Goal: Transaction & Acquisition: Purchase product/service

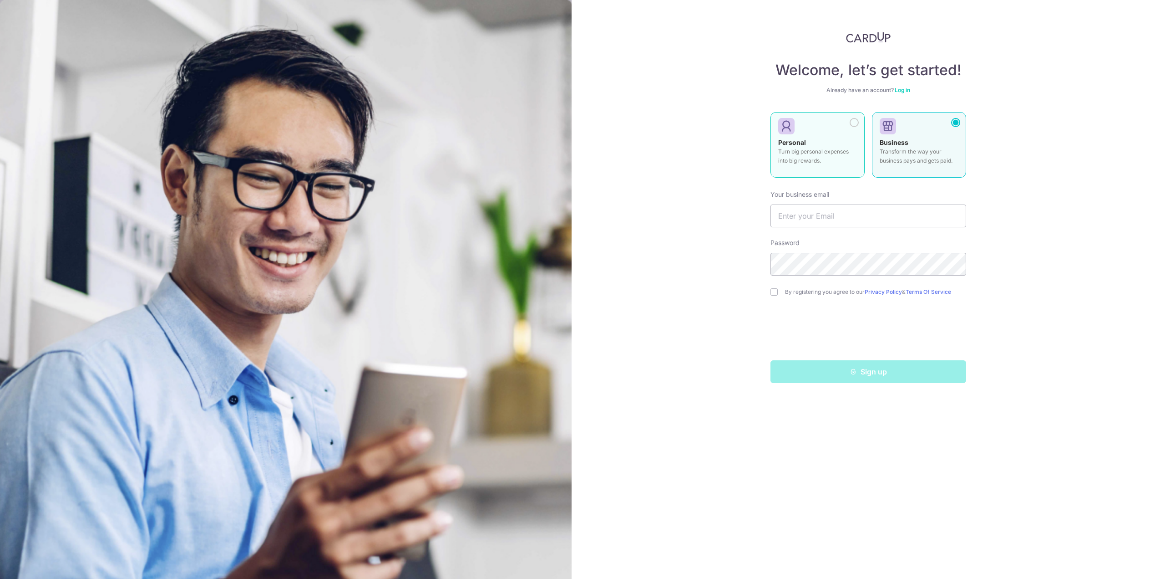
click at [825, 141] on div "Personal Turn big personal expenses into big rewards." at bounding box center [817, 154] width 79 height 32
click at [820, 213] on input "text" at bounding box center [869, 215] width 196 height 23
type input "[EMAIL_ADDRESS][DOMAIN_NAME]"
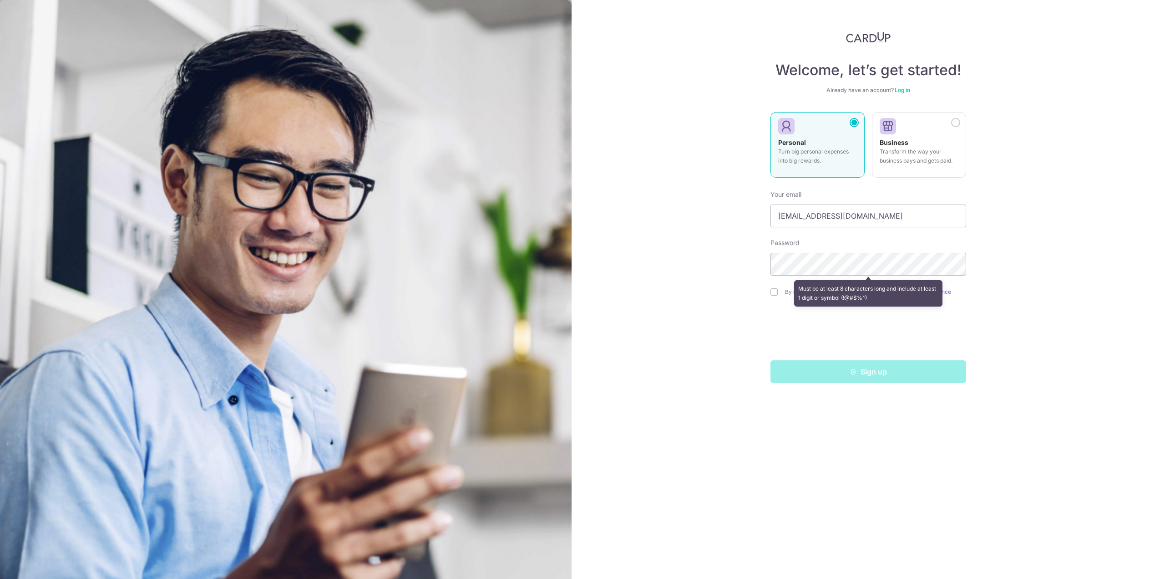
click at [998, 225] on div "Welcome, let’s get started! Already have an account? Log in Personal Turn big p…" at bounding box center [869, 289] width 594 height 579
click at [843, 379] on div "Sign up" at bounding box center [868, 371] width 207 height 23
click at [767, 254] on div "Welcome, let’s get started! Already have an account? Log in Personal Turn big p…" at bounding box center [869, 289] width 594 height 579
click at [775, 289] on div "Must be at least 8 characters long and include at least 1 digit or symbol (!@#$…" at bounding box center [869, 293] width 196 height 34
click at [840, 374] on div "Sign up" at bounding box center [868, 371] width 207 height 23
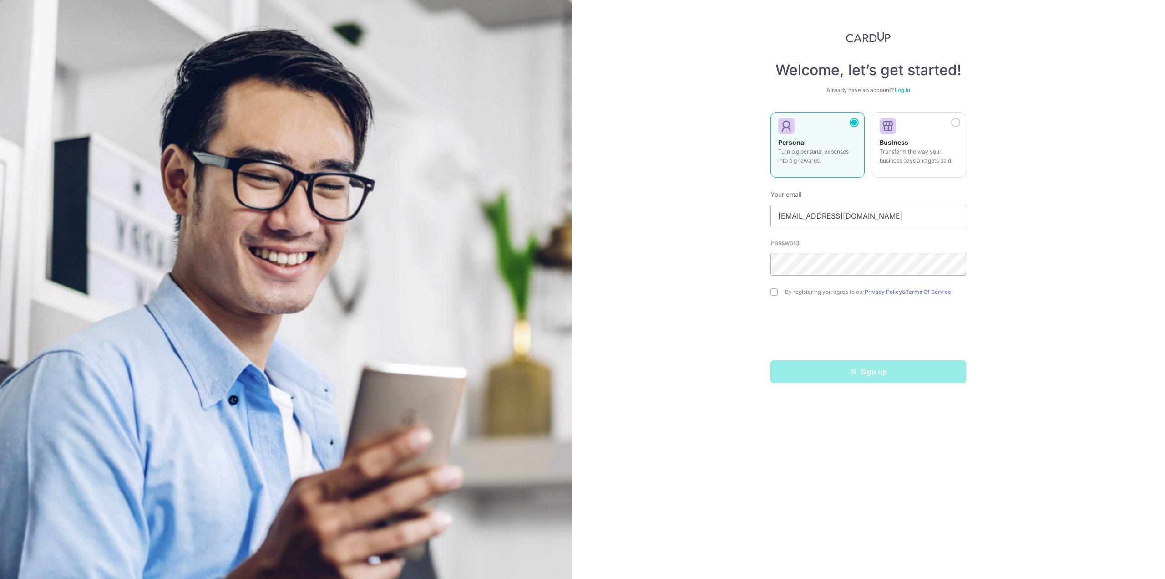
click at [736, 318] on div "Welcome, let’s get started! Already have an account? Log in Personal Turn big p…" at bounding box center [869, 289] width 594 height 579
click at [777, 289] on input "checkbox" at bounding box center [774, 291] width 7 height 7
checkbox input "true"
click at [828, 368] on button "Sign up" at bounding box center [869, 371] width 196 height 23
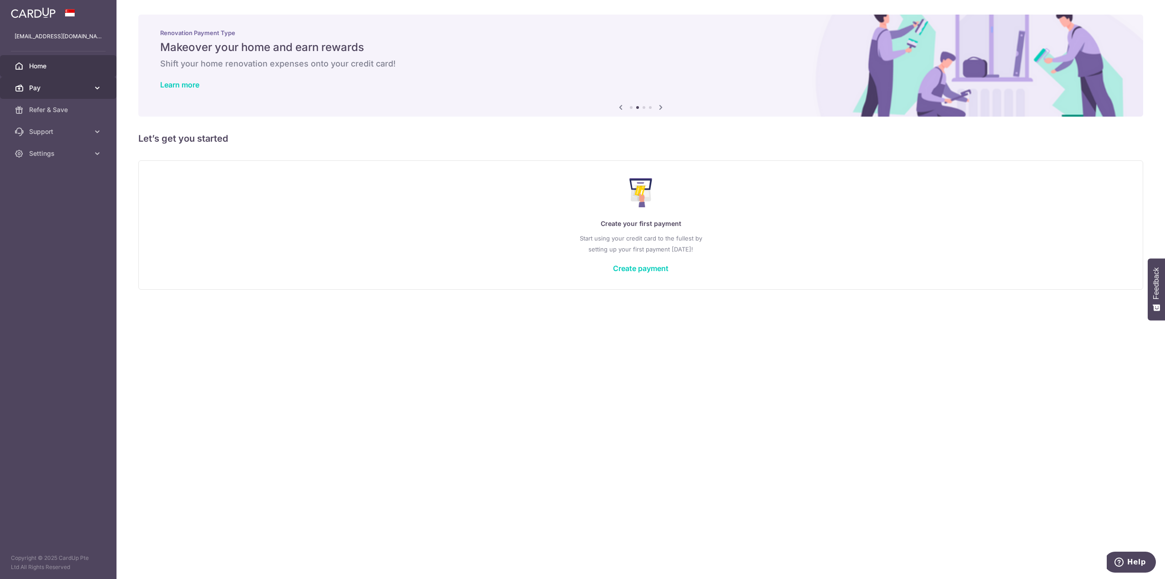
click at [40, 91] on span "Pay" at bounding box center [59, 87] width 60 height 9
click at [54, 111] on span "Payments" at bounding box center [59, 109] width 60 height 9
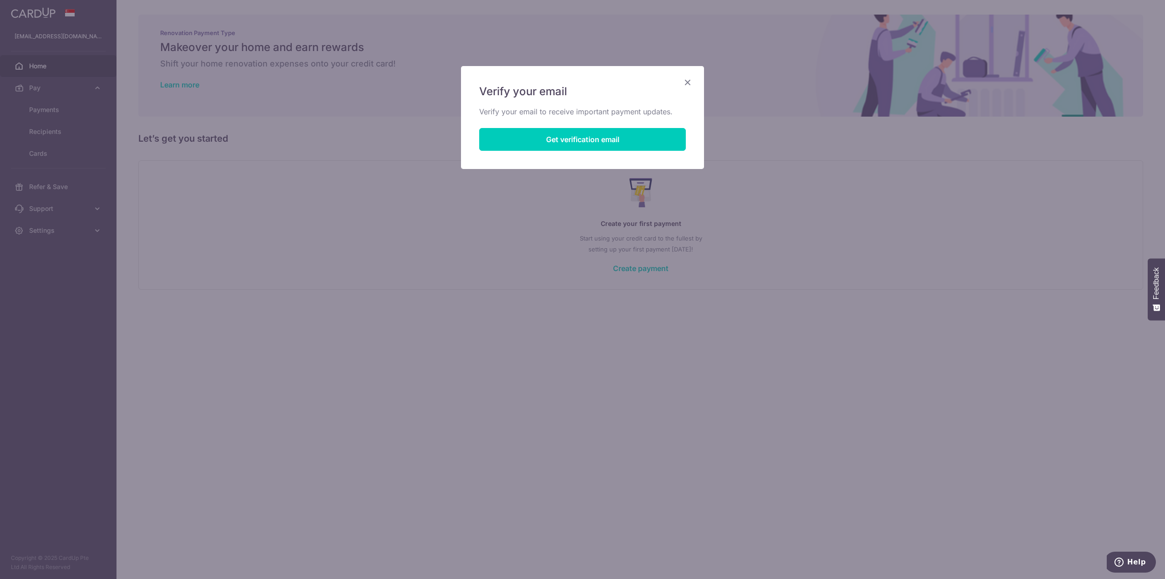
click at [682, 82] on div "Verify your email Verify your email to receive important payment updates. Get v…" at bounding box center [582, 117] width 243 height 103
click at [621, 142] on button "Get verification email" at bounding box center [582, 139] width 207 height 23
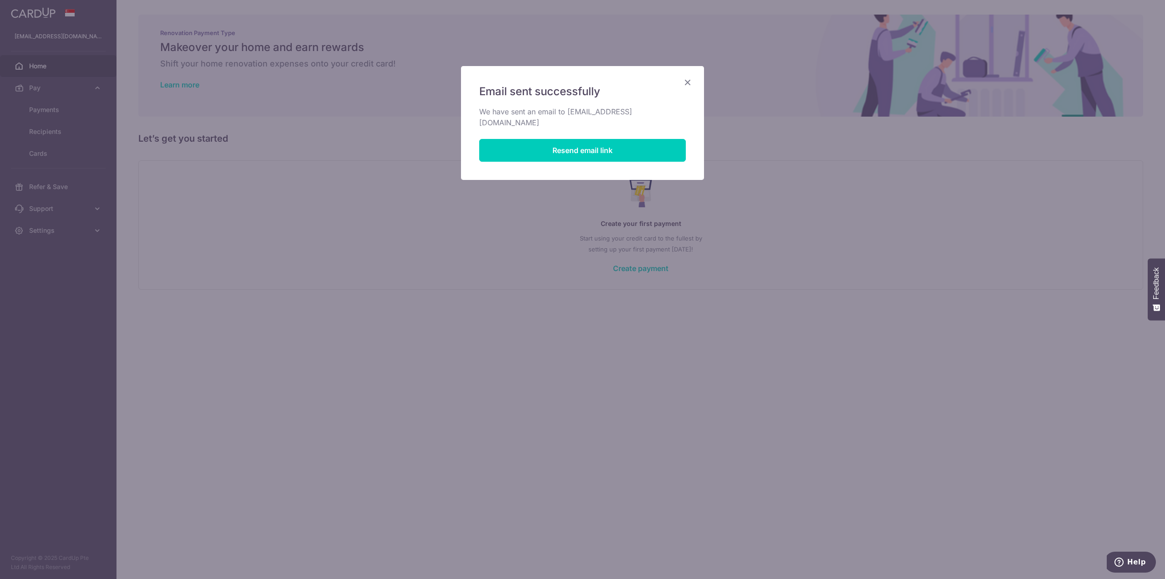
click at [692, 82] on icon "Close" at bounding box center [687, 81] width 11 height 11
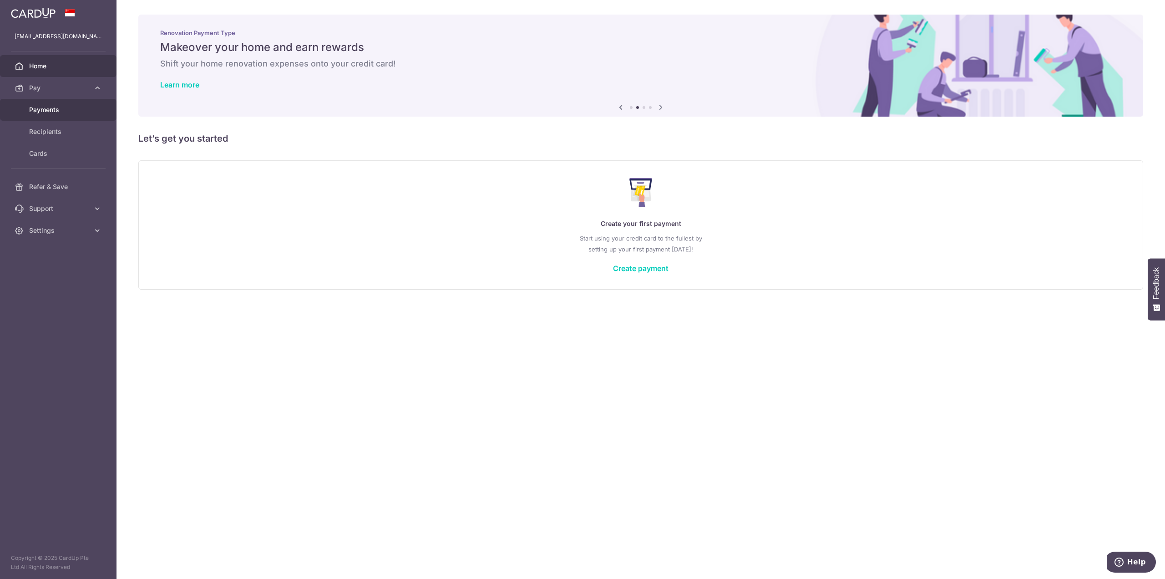
click at [38, 111] on span "Payments" at bounding box center [59, 109] width 60 height 9
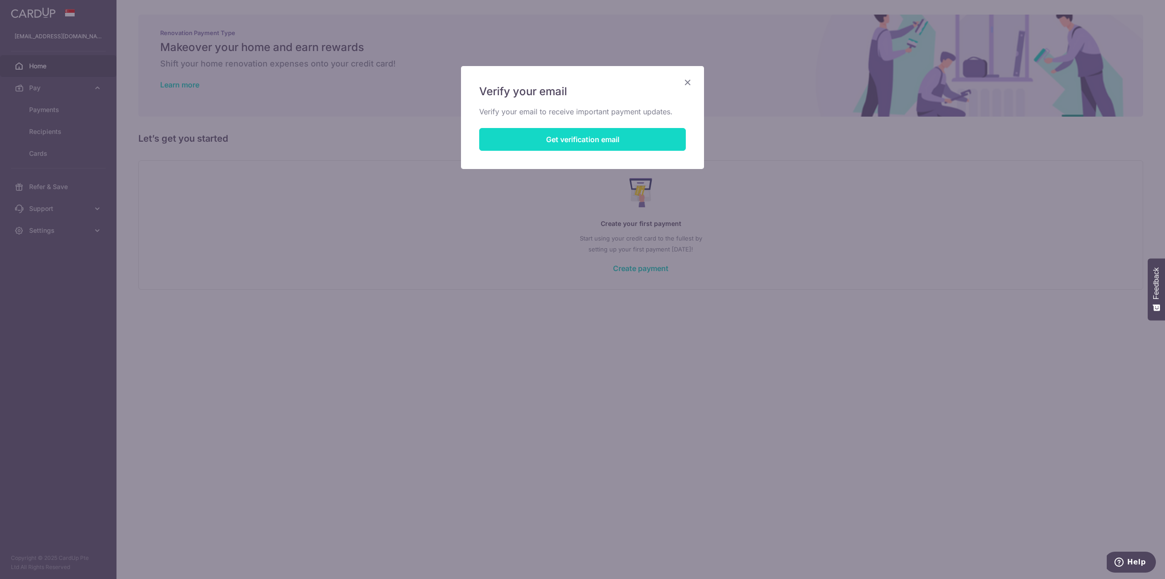
click at [597, 141] on button "Get verification email" at bounding box center [582, 139] width 207 height 23
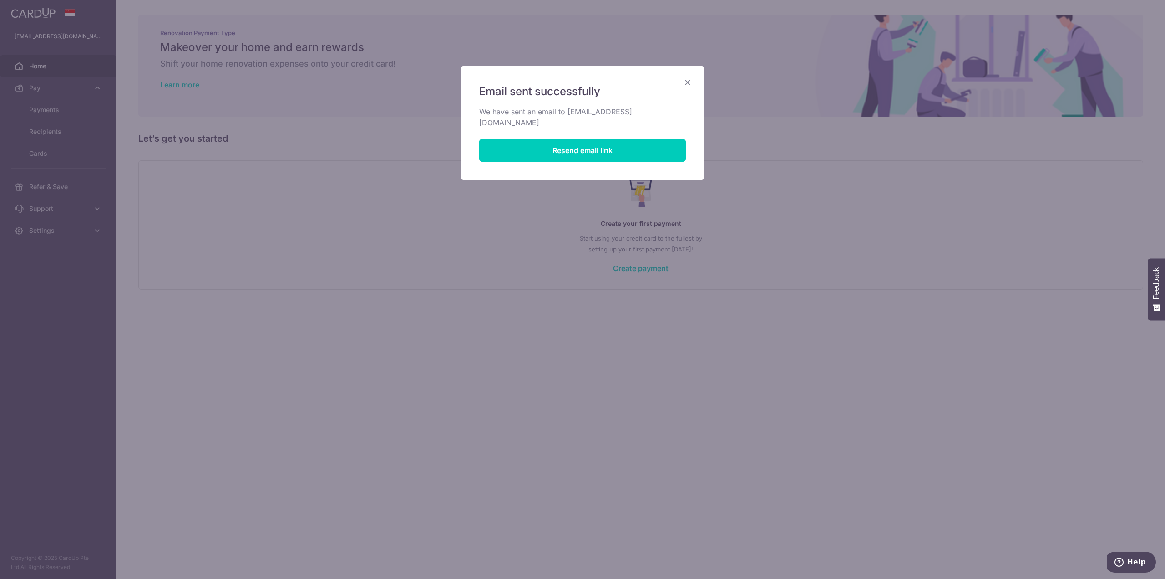
click at [690, 84] on icon "Close" at bounding box center [687, 81] width 11 height 11
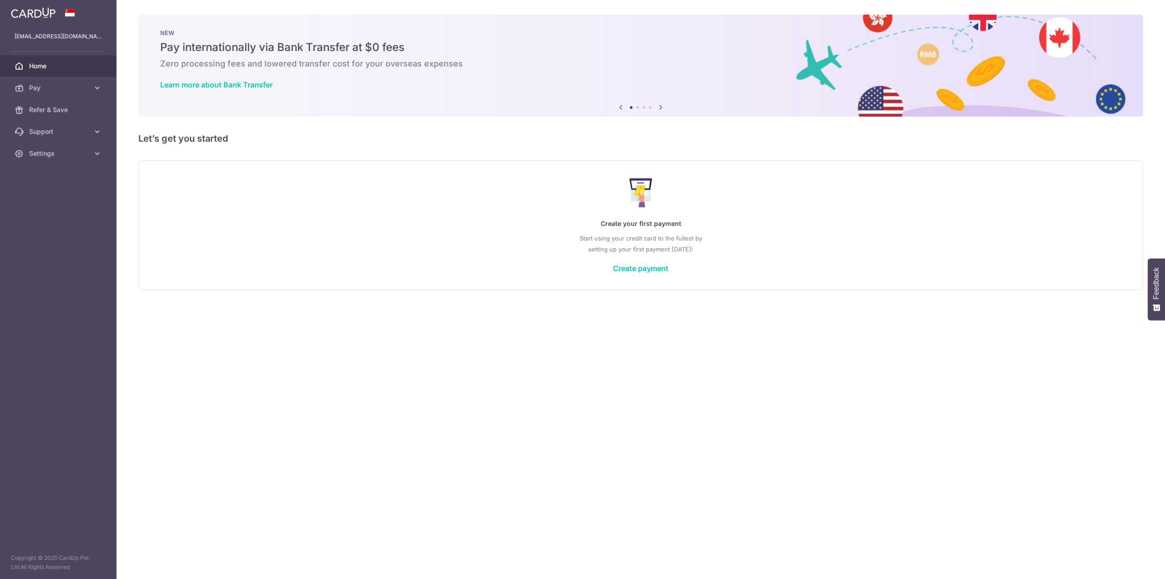
click at [33, 81] on link "Pay" at bounding box center [58, 88] width 117 height 22
click at [54, 110] on span "Payments" at bounding box center [59, 109] width 60 height 9
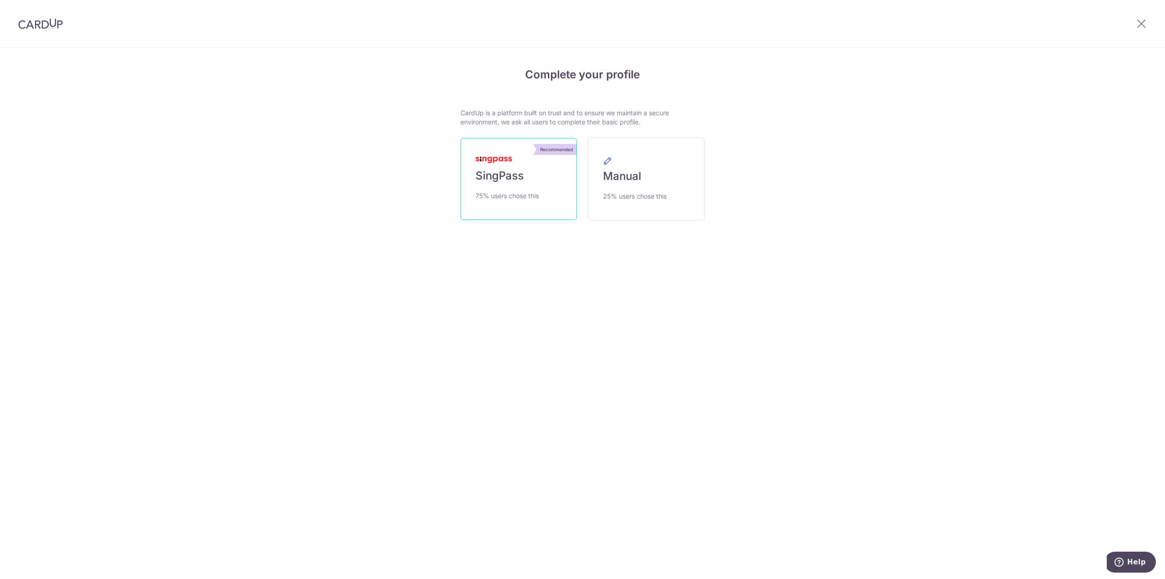
click at [497, 196] on span "75% users chose this" at bounding box center [507, 195] width 63 height 11
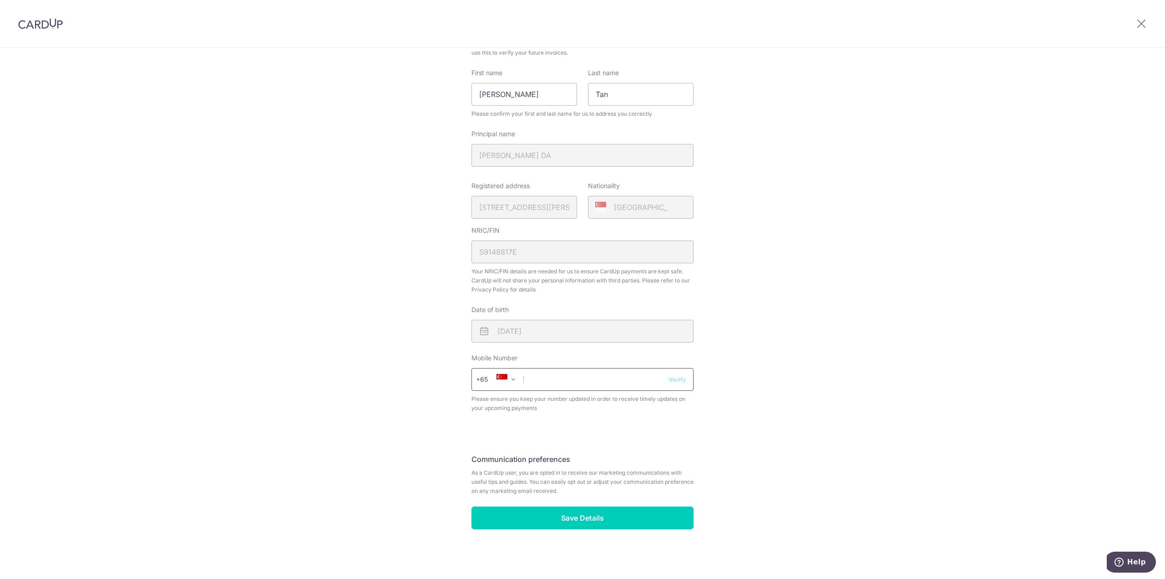
scroll to position [96, 0]
click at [569, 383] on input "text" at bounding box center [583, 378] width 222 height 23
type input "98299601"
click at [695, 415] on div "Review your details Your Details Please provide your full name as per your NRIC…" at bounding box center [583, 267] width 244 height 607
click at [670, 382] on button "Verify" at bounding box center [678, 378] width 18 height 9
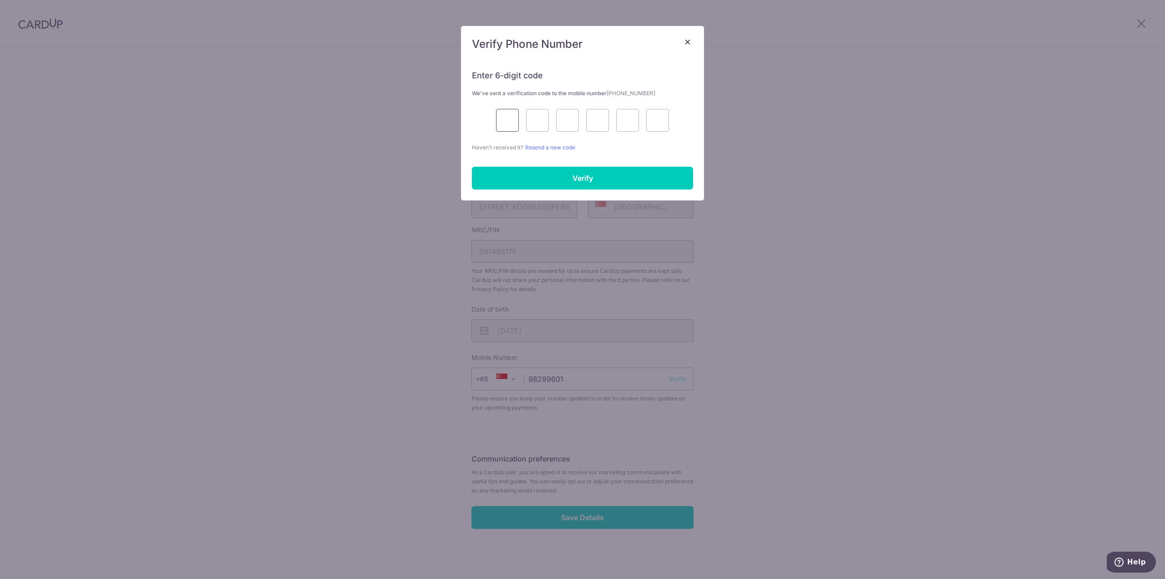
click at [500, 116] on input "text" at bounding box center [507, 120] width 23 height 23
click at [510, 117] on input "text" at bounding box center [507, 120] width 23 height 23
type input "8"
type input "5"
type input "8"
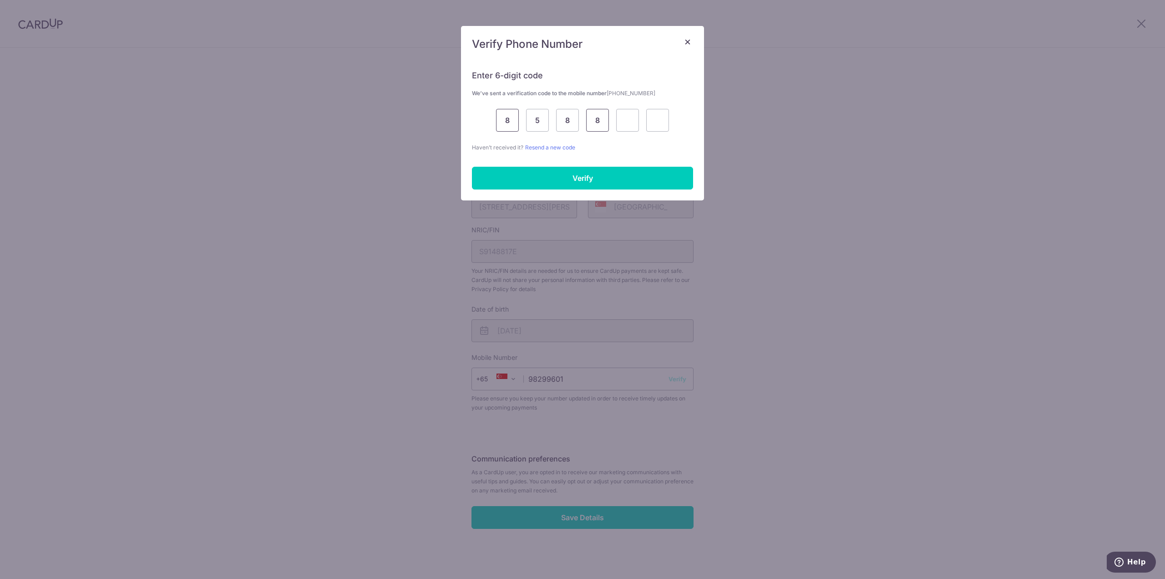
type input "8"
type input "4"
type input "0"
click at [594, 171] on input "Verify" at bounding box center [582, 178] width 221 height 23
click at [591, 179] on input "Verify" at bounding box center [582, 178] width 221 height 23
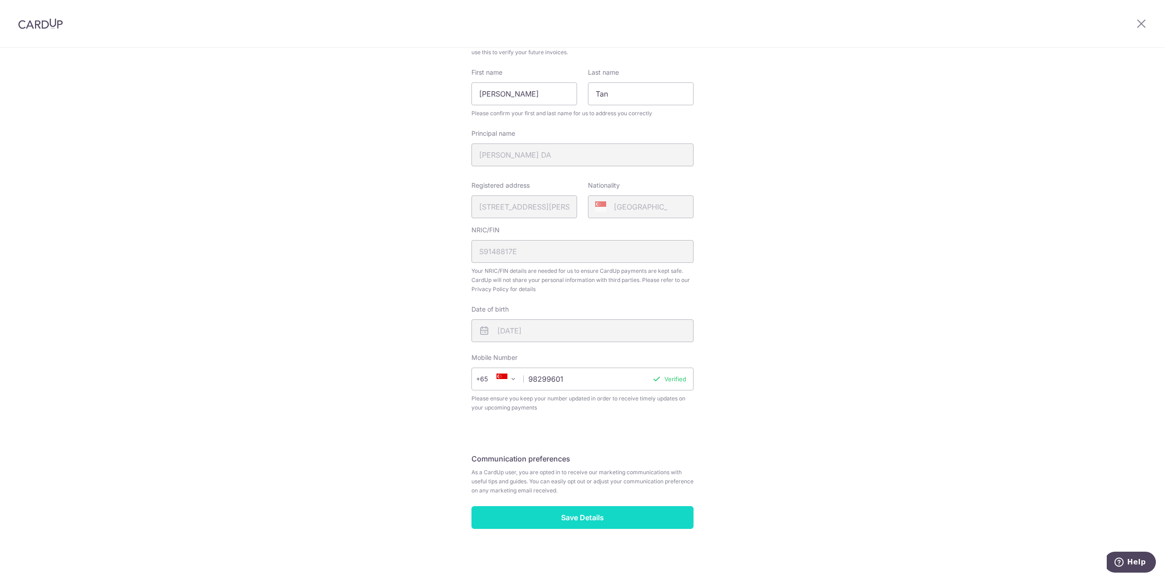
click at [576, 519] on input "Save Details" at bounding box center [583, 517] width 222 height 23
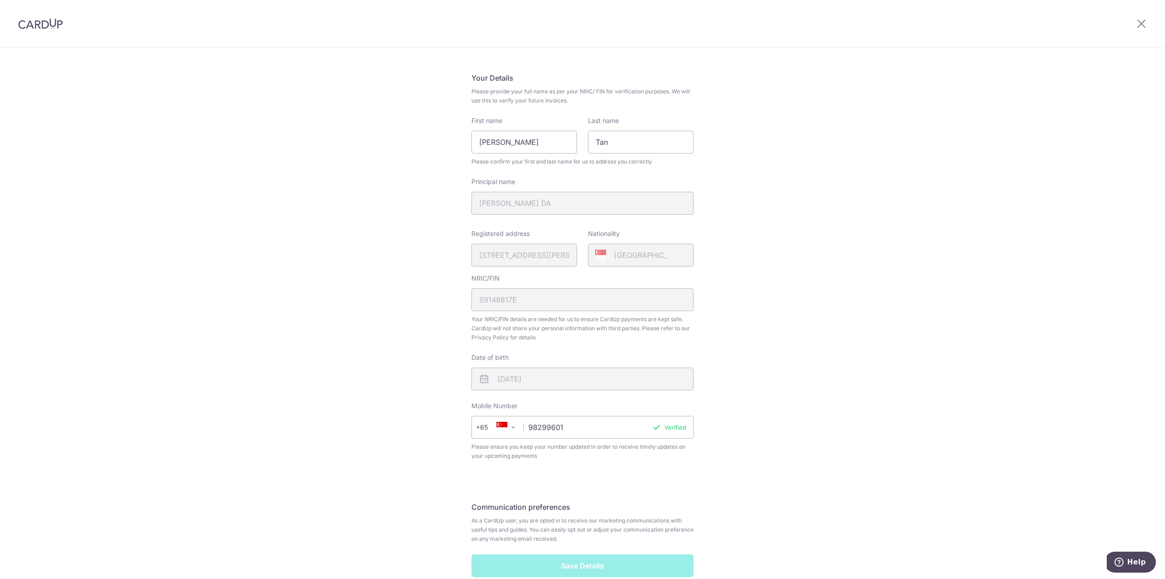
scroll to position [0, 0]
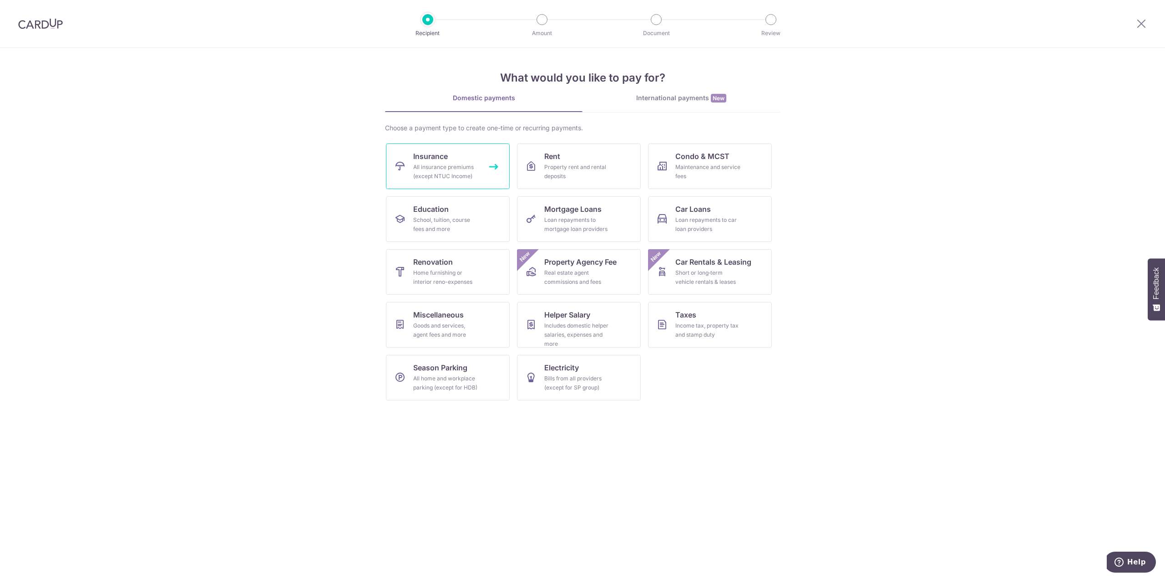
click at [447, 165] on div "All insurance premiums (except NTUC Income)" at bounding box center [446, 172] width 66 height 18
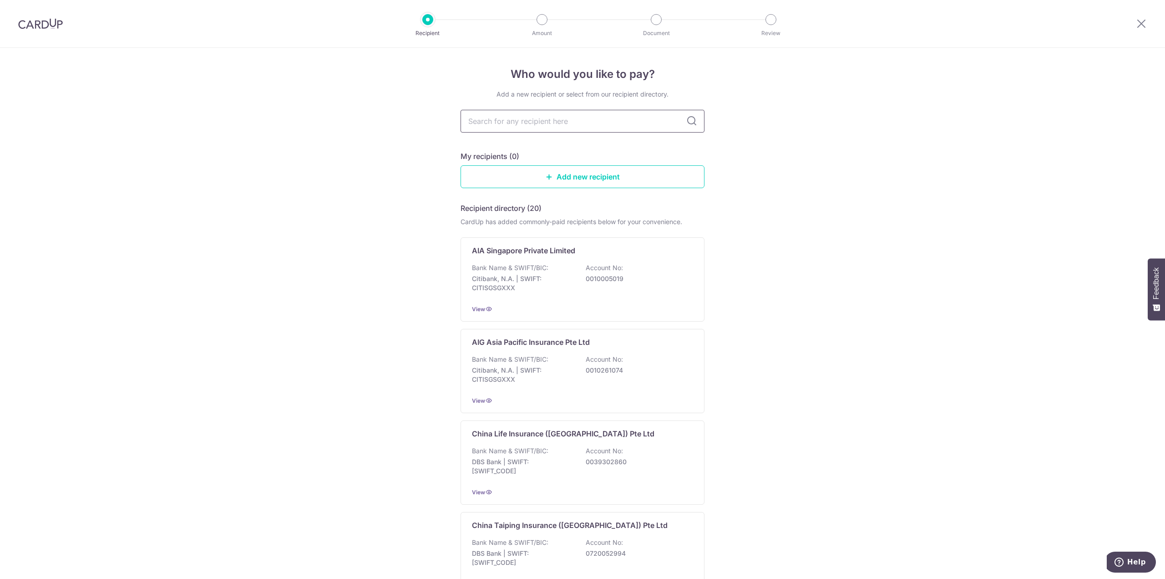
click at [559, 113] on input "text" at bounding box center [583, 121] width 244 height 23
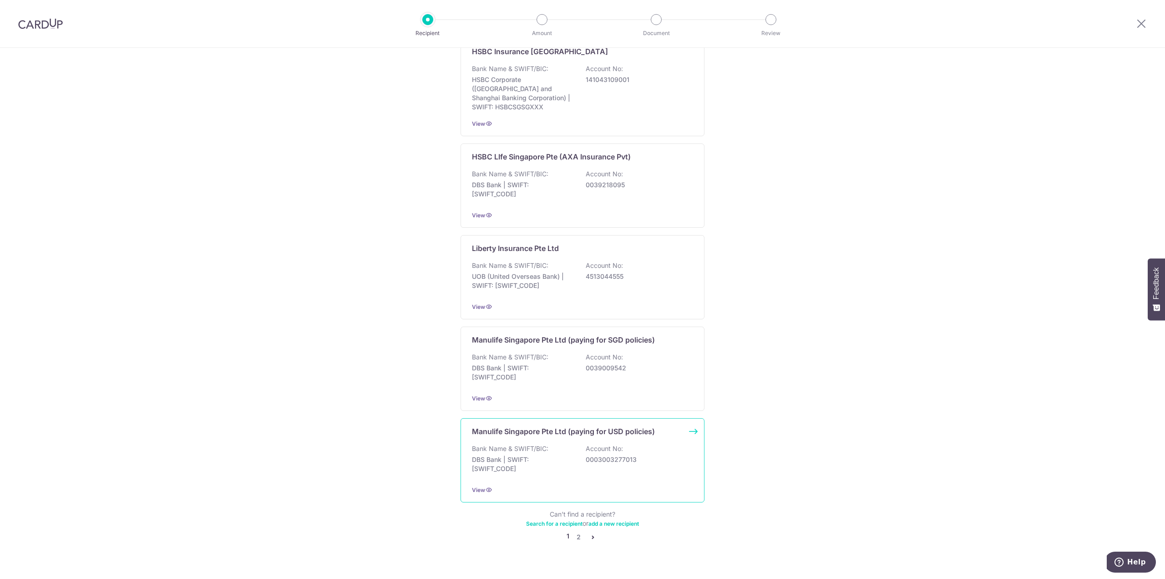
scroll to position [665, 0]
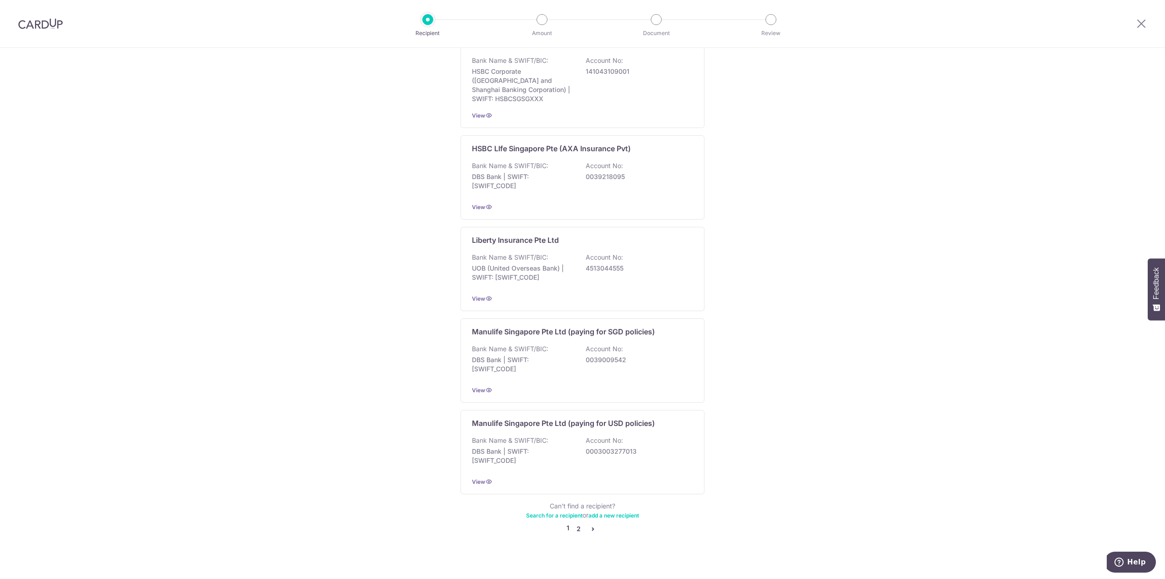
click at [575, 523] on link "2" at bounding box center [578, 528] width 11 height 11
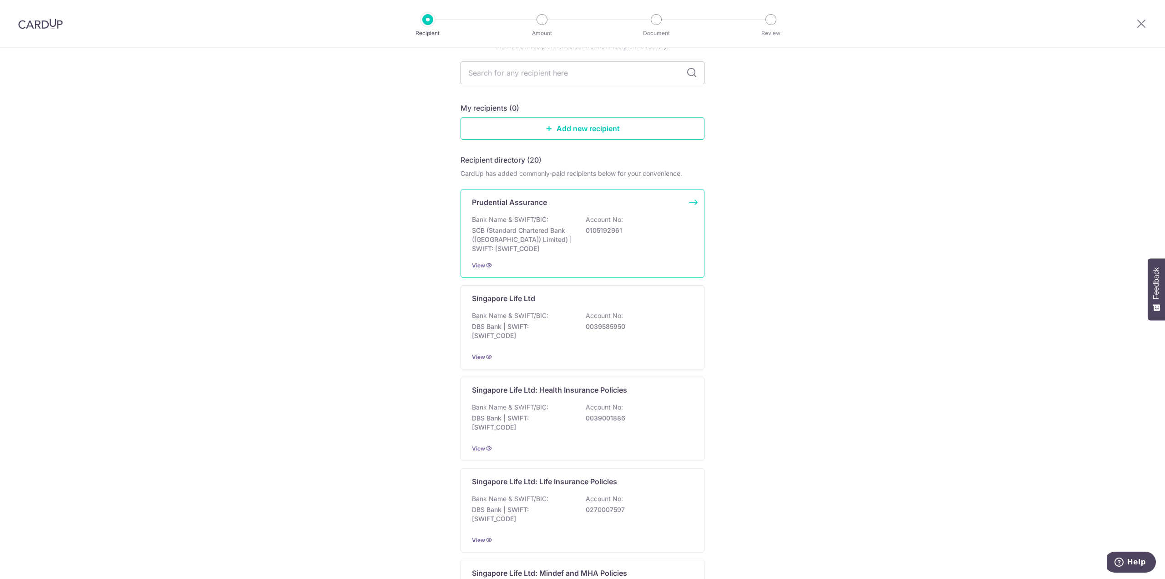
scroll to position [32, 0]
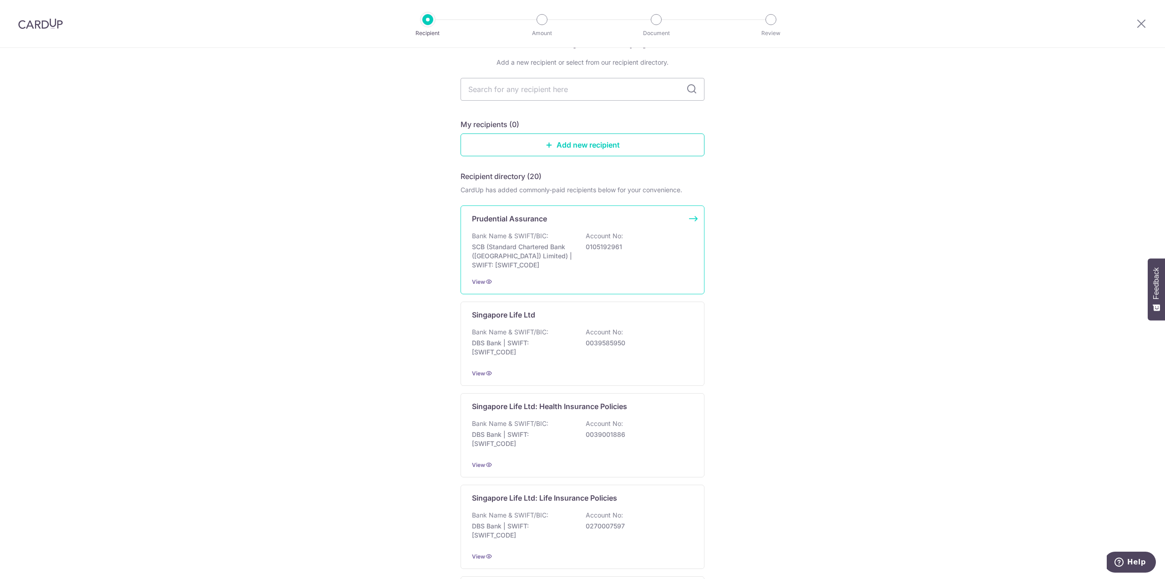
click at [552, 244] on p "SCB (Standard Chartered Bank (Singapore) Limited) | SWIFT: SCBLSG22XXX" at bounding box center [523, 255] width 102 height 27
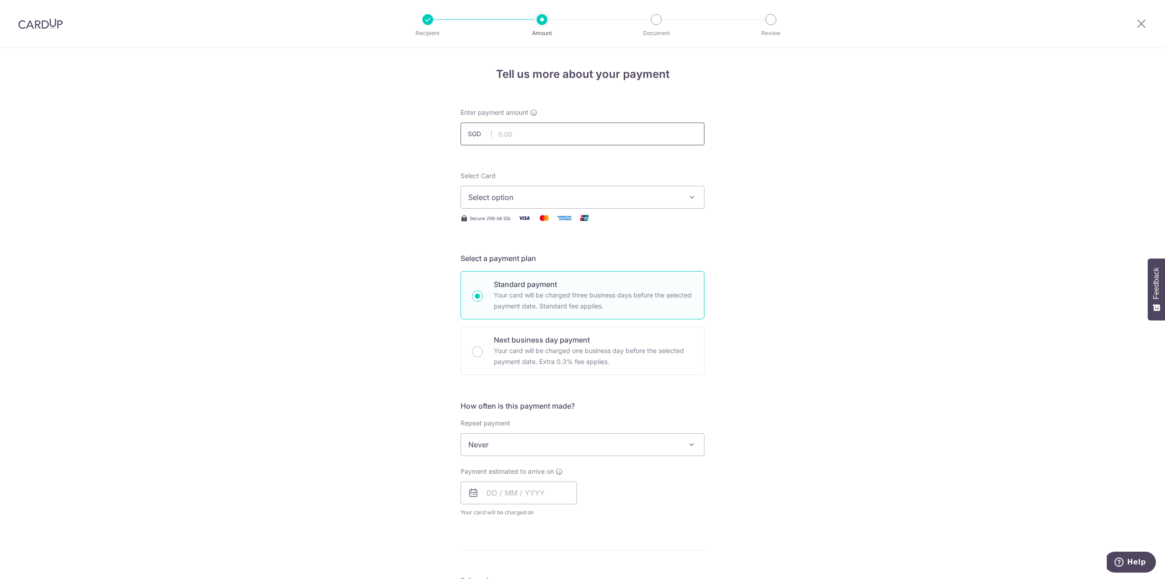
click at [510, 126] on input "text" at bounding box center [583, 133] width 244 height 23
click at [775, 179] on div "Tell us more about your payment Enter payment amount SGD Select Card Select opt…" at bounding box center [582, 459] width 1165 height 823
click at [511, 345] on p "Your card will be charged one business day before the selected payment date. Ex…" at bounding box center [593, 356] width 199 height 22
click at [483, 346] on input "Next business day payment Your card will be charged one business day before the…" at bounding box center [477, 351] width 11 height 11
radio input "false"
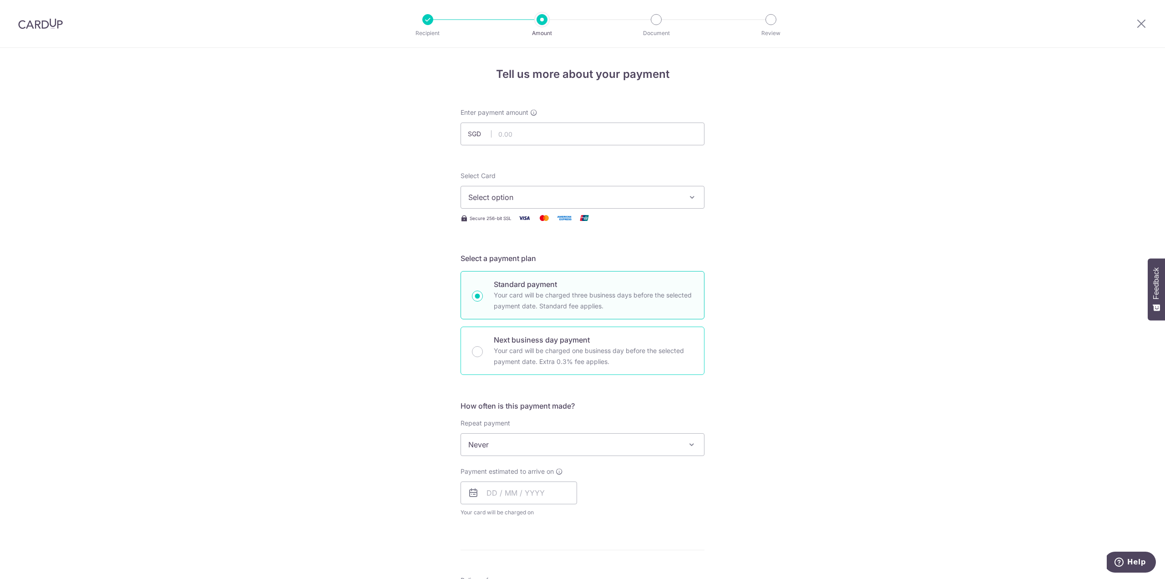
radio input "true"
click at [548, 293] on p "Your card will be charged three business days before the selected payment date.…" at bounding box center [593, 300] width 199 height 22
click at [483, 293] on input "Standard payment Your card will be charged three business days before the selec…" at bounding box center [477, 295] width 11 height 11
radio input "true"
click at [612, 443] on span "Never" at bounding box center [582, 444] width 243 height 22
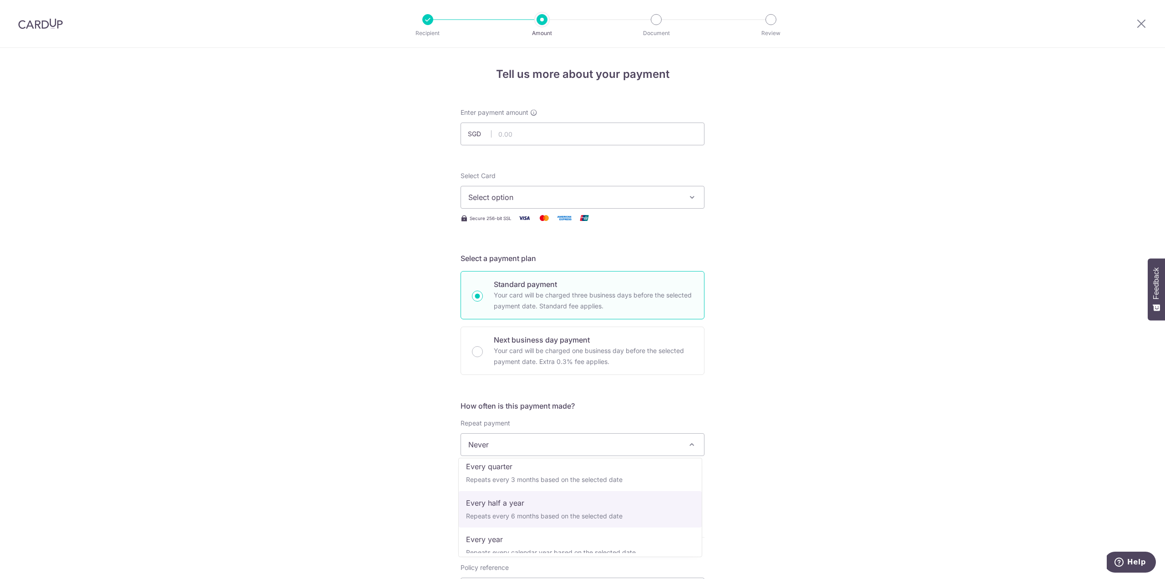
scroll to position [127, 0]
click at [810, 487] on div "Tell us more about your payment Enter payment amount SGD Select Card Select opt…" at bounding box center [582, 452] width 1165 height 809
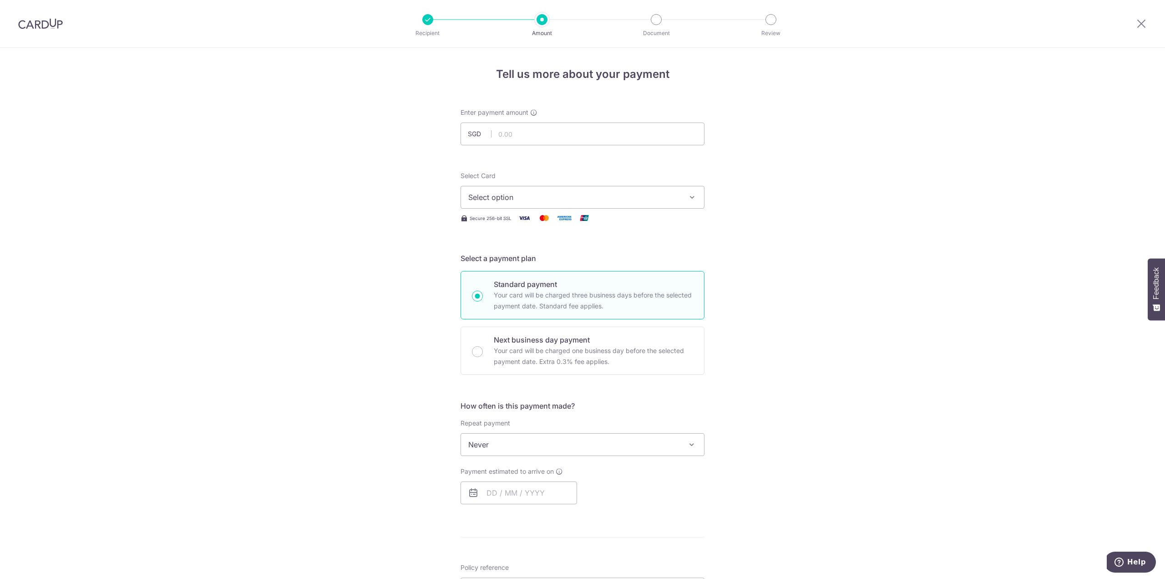
click at [528, 457] on div "How often is this payment made? Repeat payment Never Every week Every month Eve…" at bounding box center [583, 455] width 244 height 111
click at [532, 447] on span "Never" at bounding box center [582, 444] width 243 height 22
drag, startPoint x: 618, startPoint y: 406, endPoint x: 557, endPoint y: 477, distance: 92.9
click at [618, 408] on h5 "How often is this payment made?" at bounding box center [583, 405] width 244 height 11
click at [505, 495] on input "text" at bounding box center [519, 492] width 117 height 23
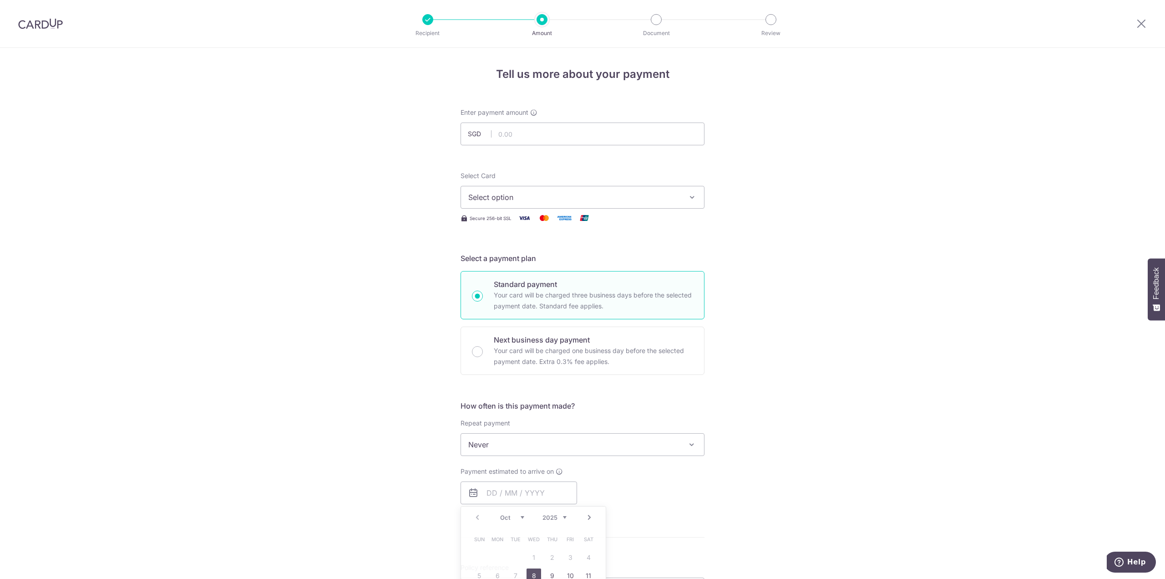
click at [827, 416] on div "Tell us more about your payment Enter payment amount SGD Select Card Select opt…" at bounding box center [582, 452] width 1165 height 809
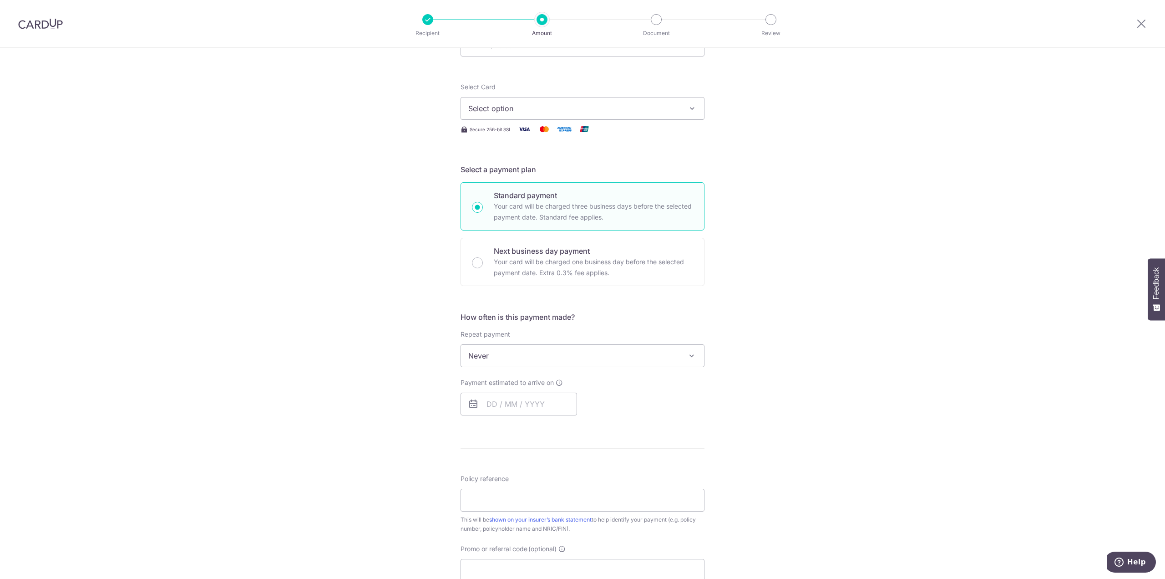
scroll to position [182, 0]
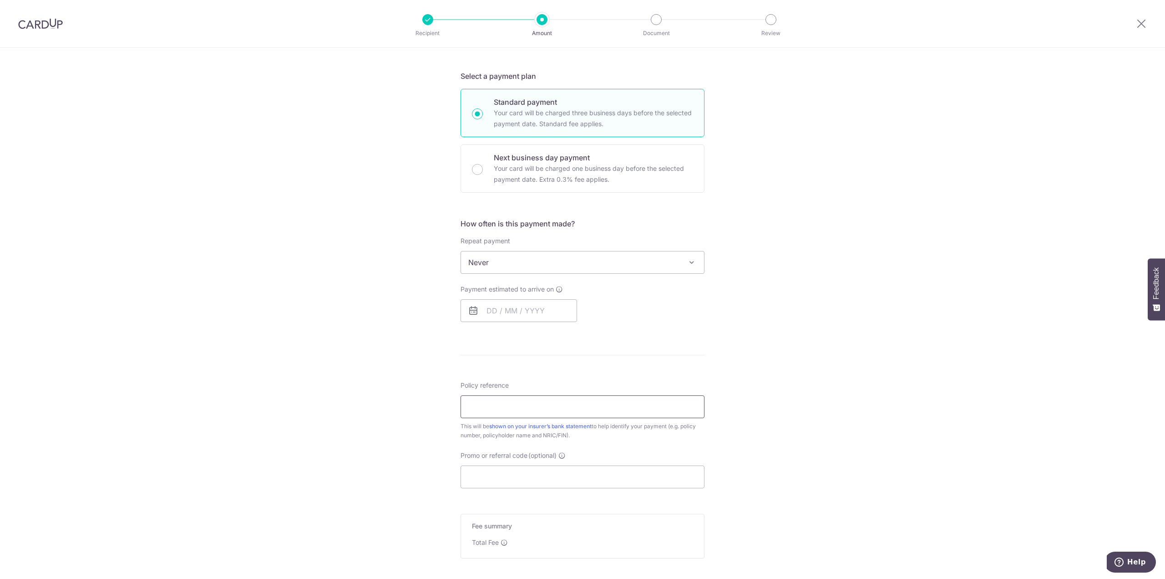
click at [570, 408] on input "Policy reference" at bounding box center [583, 406] width 244 height 23
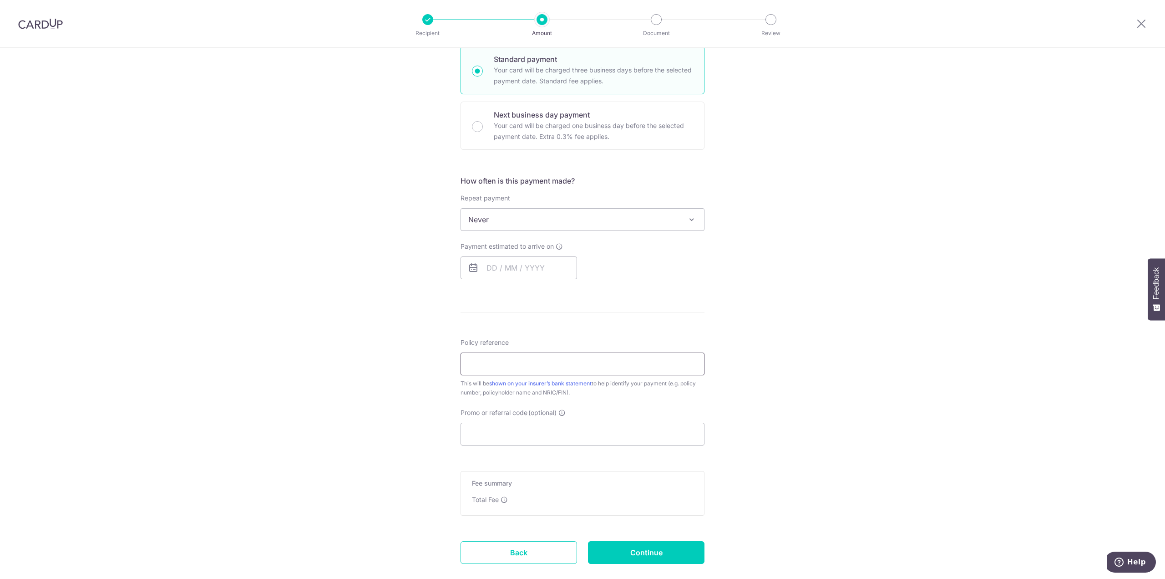
scroll to position [278, 0]
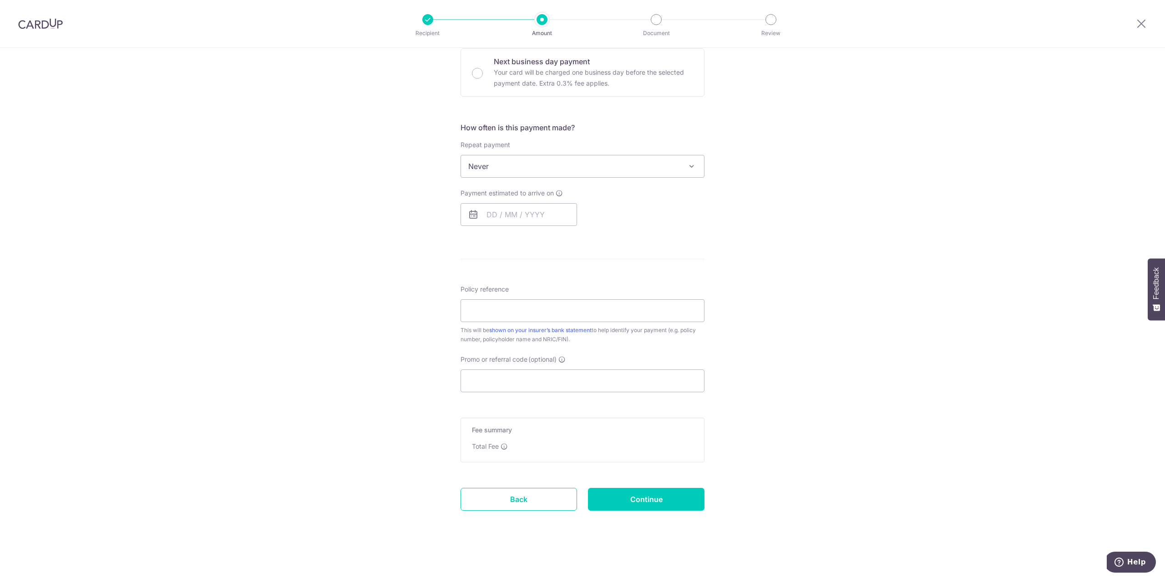
click at [577, 434] on h5 "Fee summary" at bounding box center [582, 429] width 221 height 9
drag, startPoint x: 570, startPoint y: 460, endPoint x: 543, endPoint y: 515, distance: 61.7
click at [569, 461] on div "Fee summary Base fee Extend fee Next-day fee Total Fee" at bounding box center [583, 439] width 244 height 45
click at [543, 507] on link "Back" at bounding box center [519, 499] width 117 height 23
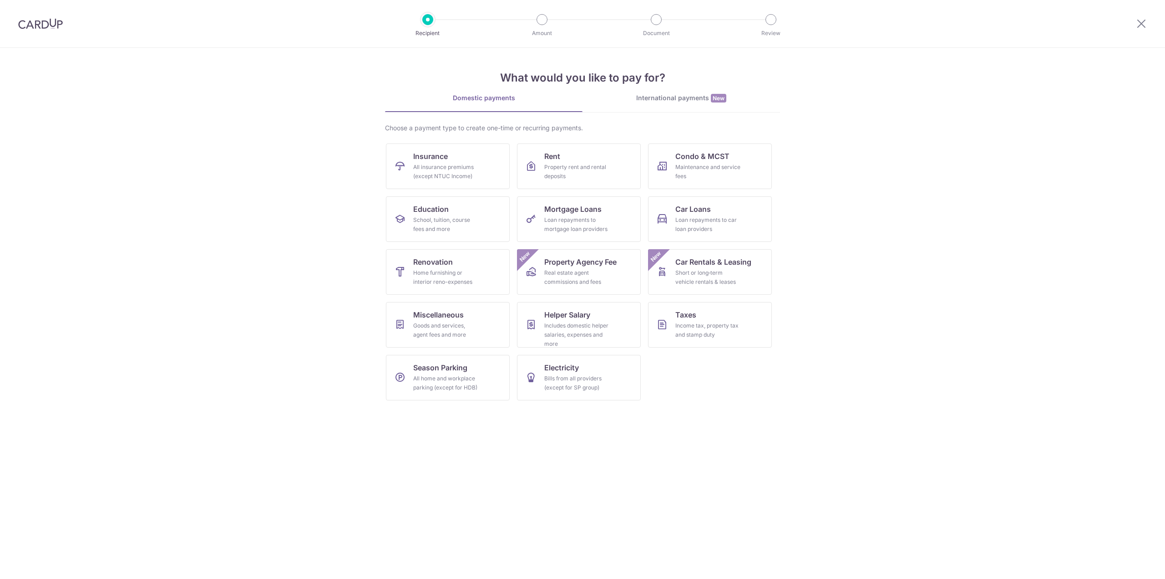
click at [65, 26] on div at bounding box center [40, 23] width 81 height 47
click at [37, 31] on div at bounding box center [40, 23] width 81 height 47
click at [670, 96] on div "International payments New" at bounding box center [682, 98] width 198 height 10
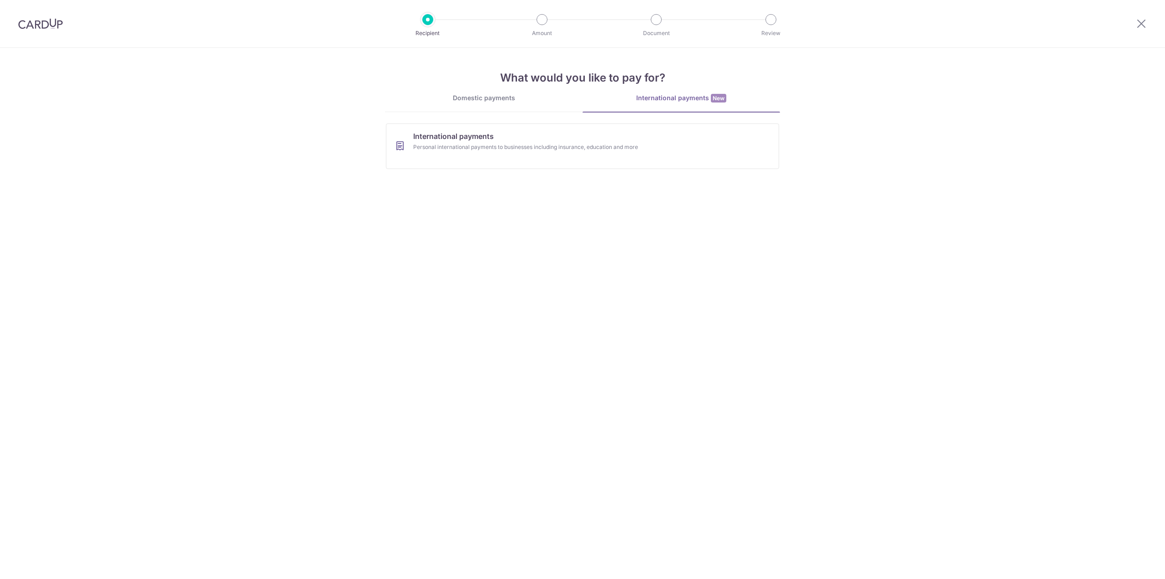
click at [497, 105] on link "Domestic payments" at bounding box center [484, 102] width 198 height 18
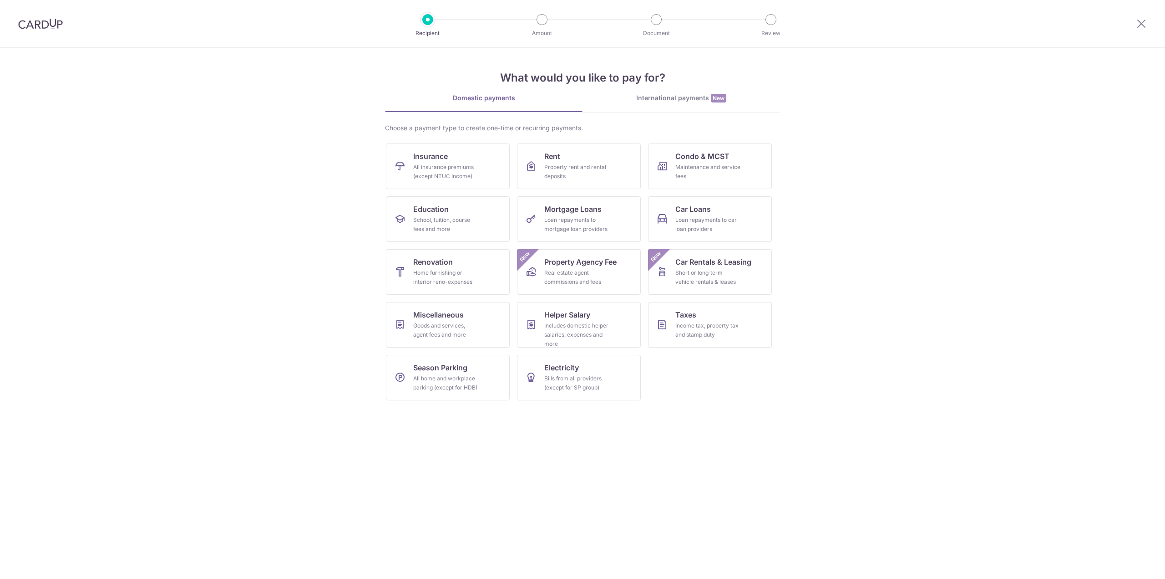
click at [673, 93] on div "What would you like to pay for? Domestic payments International payments New Ch…" at bounding box center [582, 228] width 395 height 360
drag, startPoint x: 664, startPoint y: 98, endPoint x: 421, endPoint y: 78, distance: 243.9
click at [664, 99] on div "International payments New" at bounding box center [682, 98] width 198 height 10
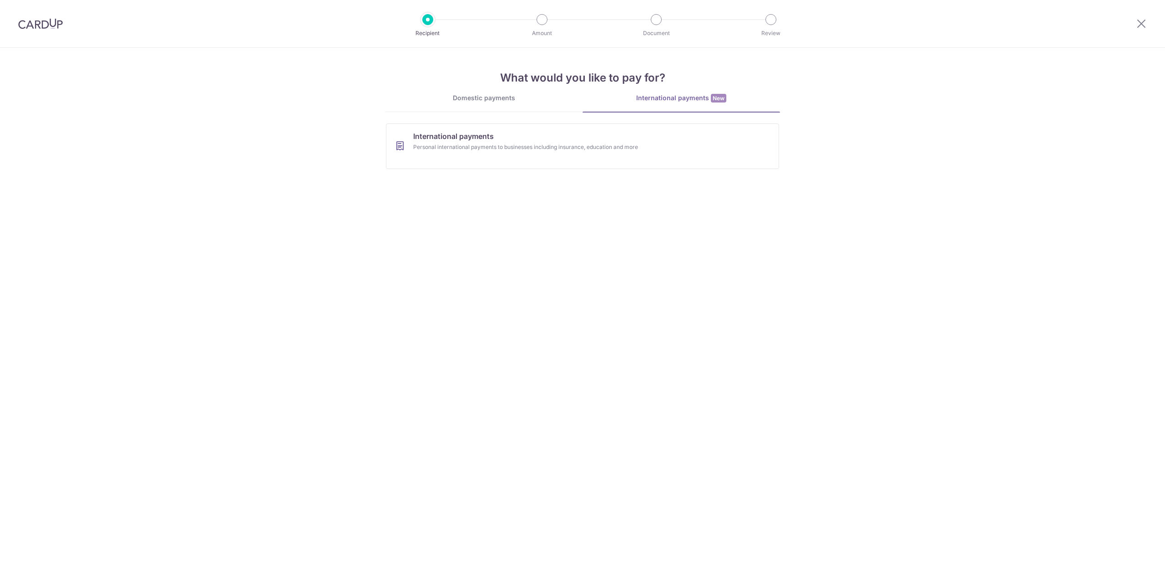
click at [48, 22] on img at bounding box center [40, 23] width 45 height 11
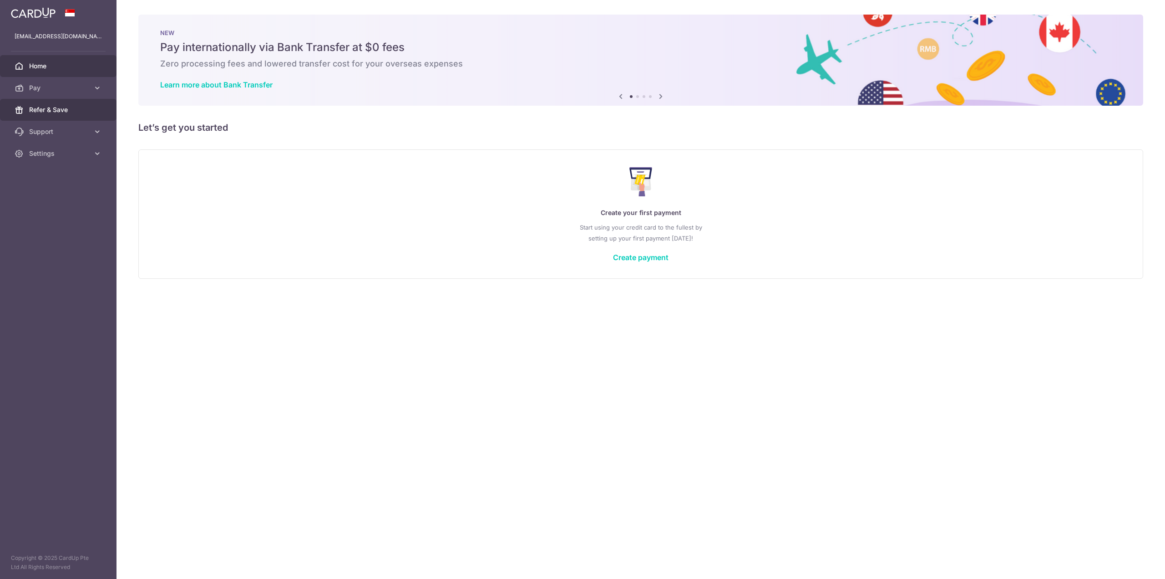
click at [51, 107] on span "Refer & Save" at bounding box center [59, 109] width 60 height 9
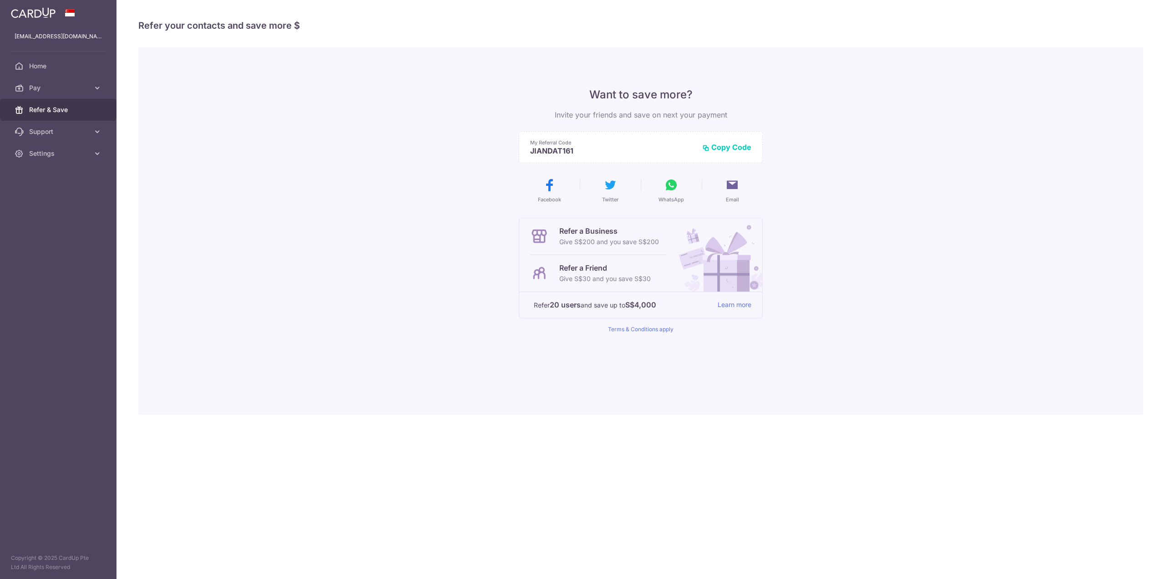
drag, startPoint x: 556, startPoint y: 227, endPoint x: 652, endPoint y: 272, distance: 106.1
click at [652, 273] on div "Refer a Business Give S$200 and you save S$200 Refer a Friend Give S$30 and you…" at bounding box center [594, 254] width 151 height 73
click at [650, 268] on p "Refer a Friend" at bounding box center [604, 267] width 91 height 11
drag, startPoint x: 551, startPoint y: 302, endPoint x: 679, endPoint y: 308, distance: 128.5
click at [679, 308] on p "Refer 20 users and save up to S$4,000" at bounding box center [622, 304] width 177 height 11
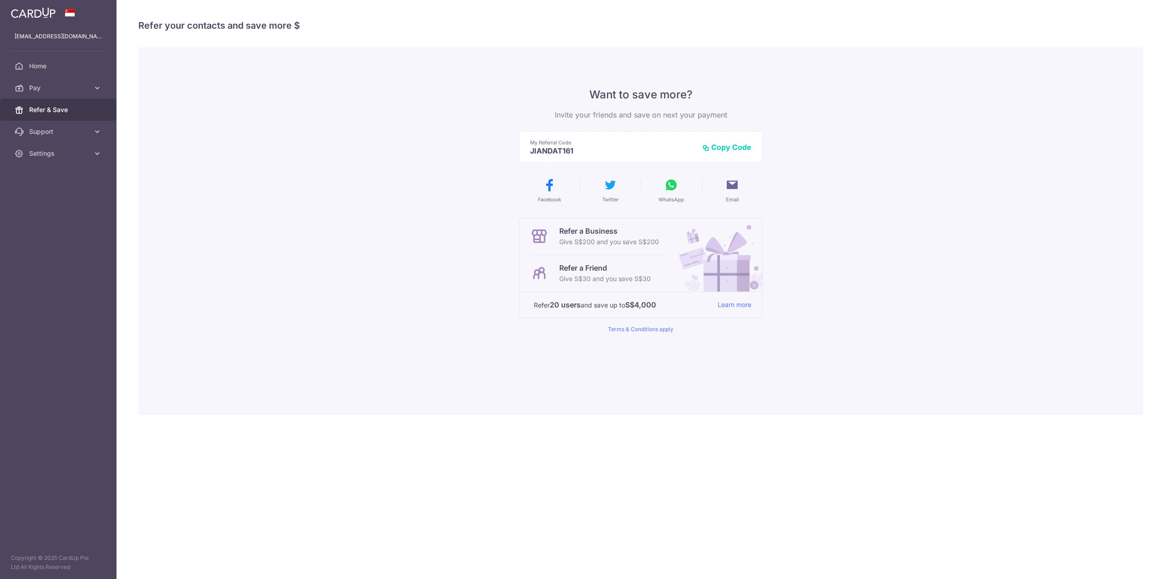
click at [679, 308] on p "Refer 20 users and save up to S$4,000" at bounding box center [622, 304] width 177 height 11
click at [741, 305] on link "Learn more" at bounding box center [735, 304] width 34 height 11
click at [48, 66] on span "Home" at bounding box center [59, 65] width 60 height 9
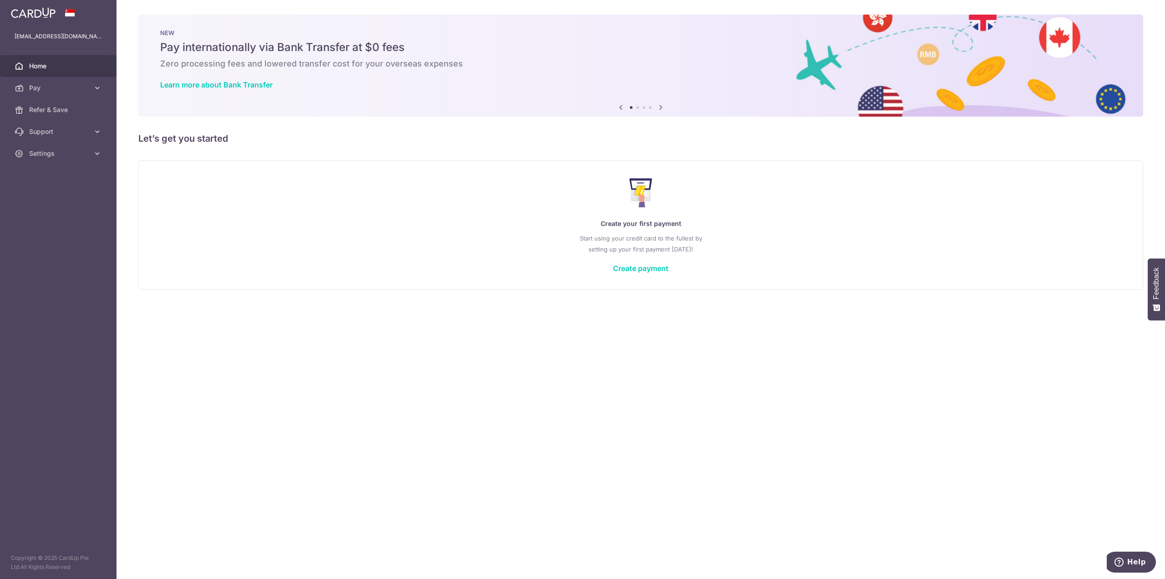
click at [664, 110] on icon at bounding box center [660, 107] width 11 height 11
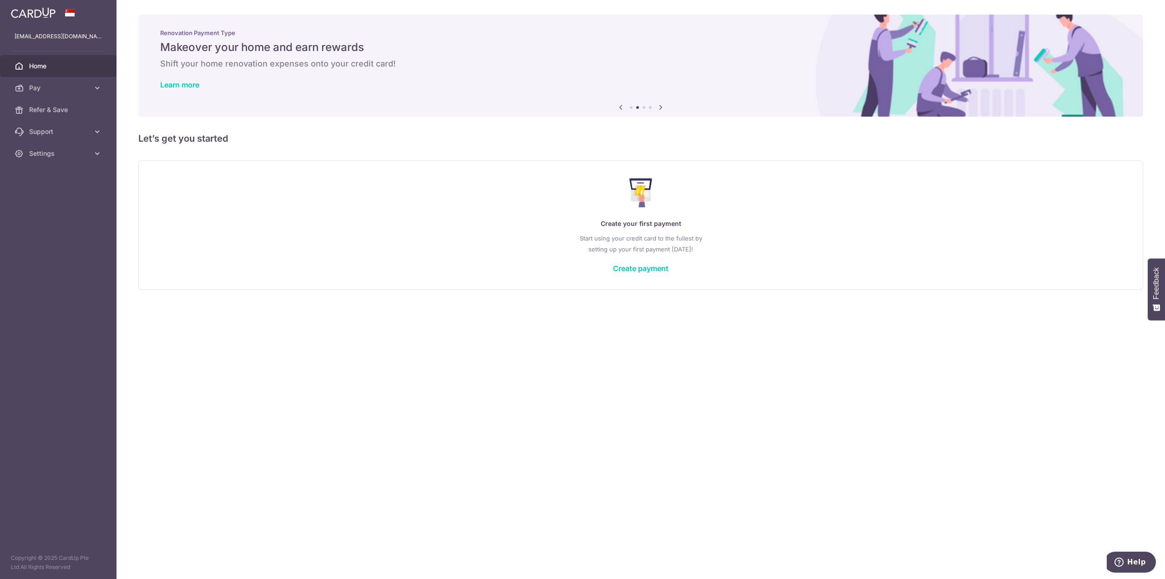
click at [664, 110] on icon at bounding box center [660, 107] width 11 height 11
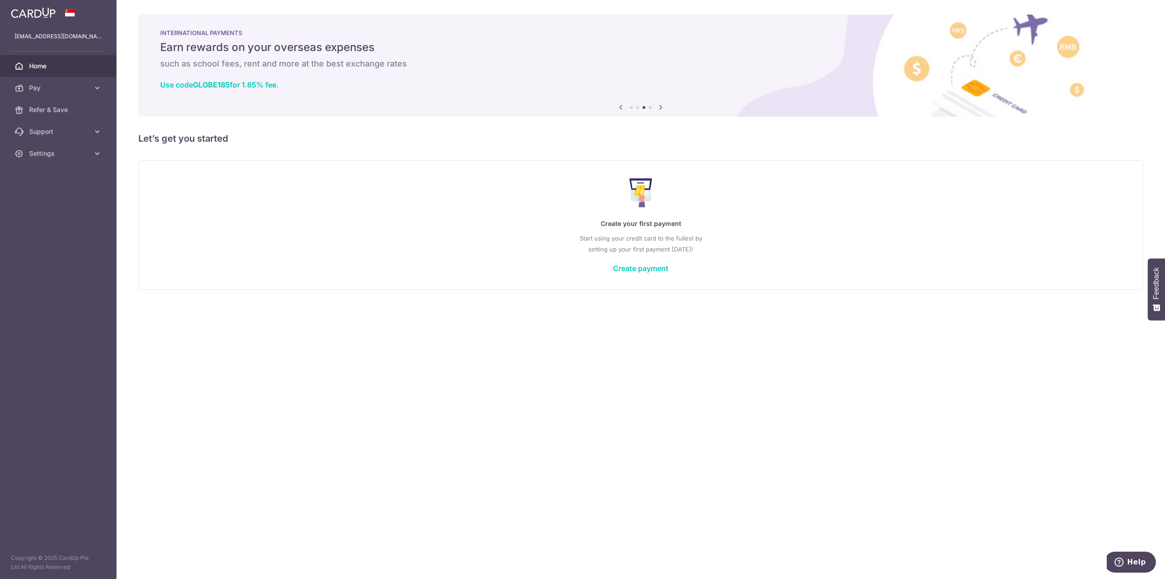
click at [658, 104] on icon at bounding box center [660, 107] width 11 height 11
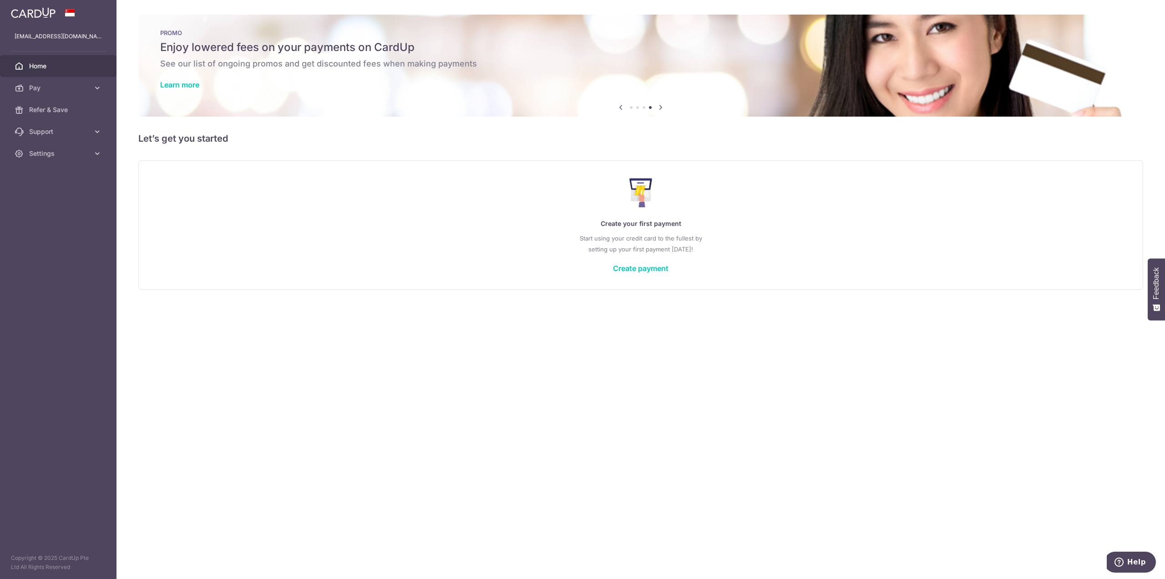
click at [630, 107] on div "Previous Next" at bounding box center [640, 107] width 51 height 11
click at [631, 109] on div "Previous Next" at bounding box center [640, 107] width 51 height 11
click at [631, 106] on div "Previous Next" at bounding box center [640, 107] width 51 height 11
click at [632, 107] on li at bounding box center [631, 107] width 3 height 3
